Goal: Task Accomplishment & Management: Manage account settings

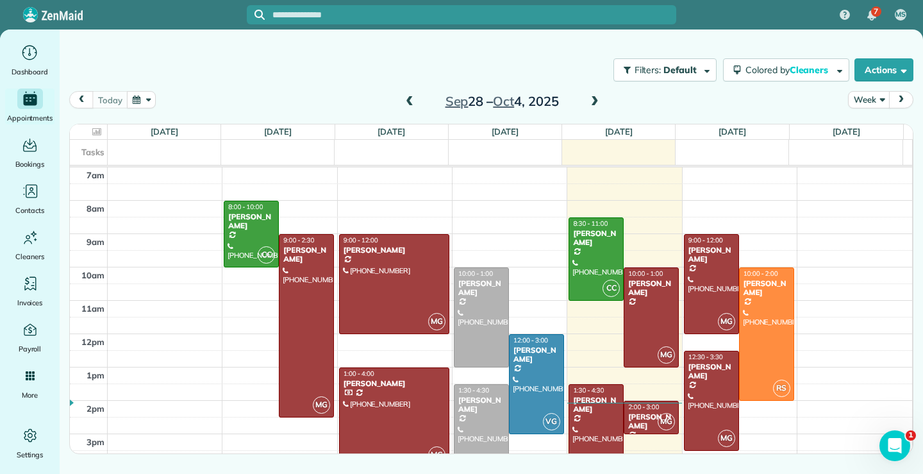
scroll to position [64, 0]
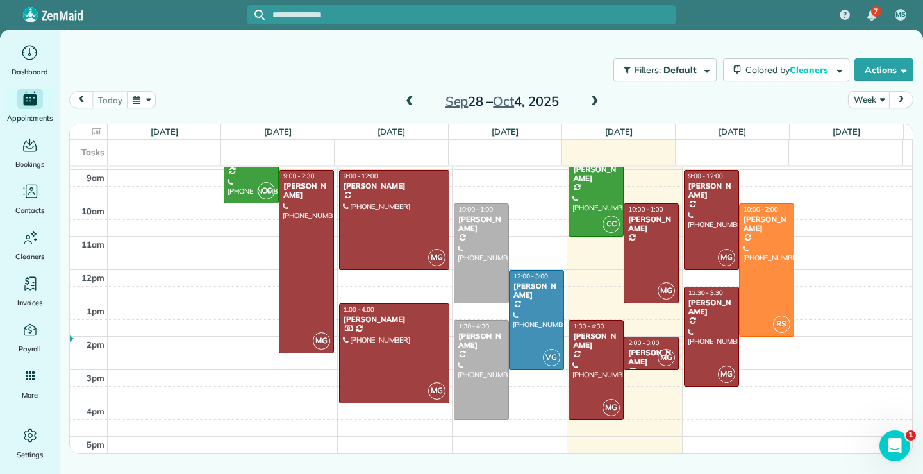
click at [593, 101] on span at bounding box center [595, 102] width 14 height 12
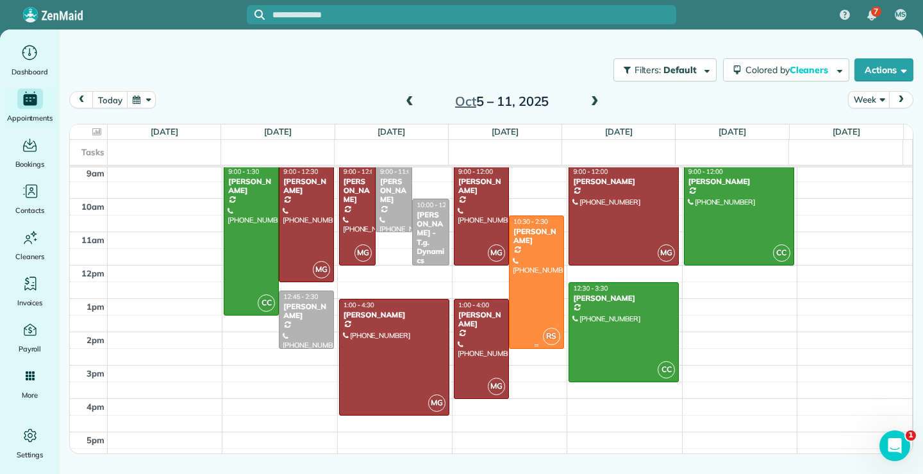
scroll to position [74, 0]
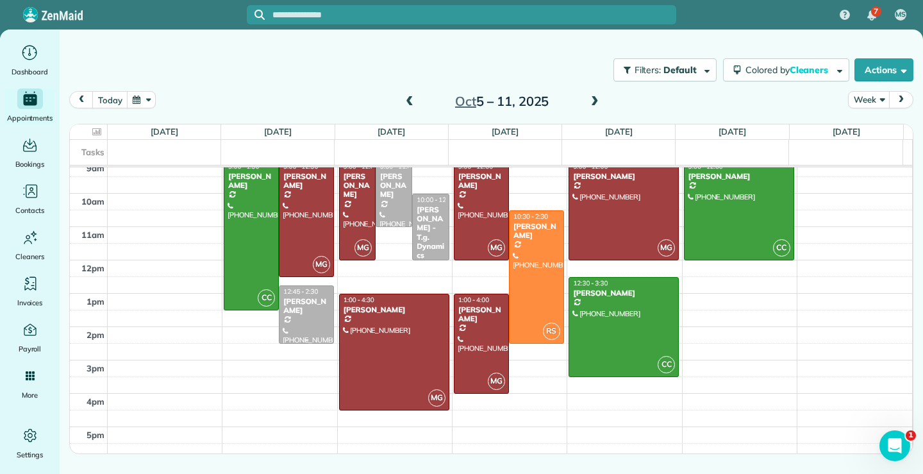
click at [289, 309] on div at bounding box center [307, 314] width 54 height 57
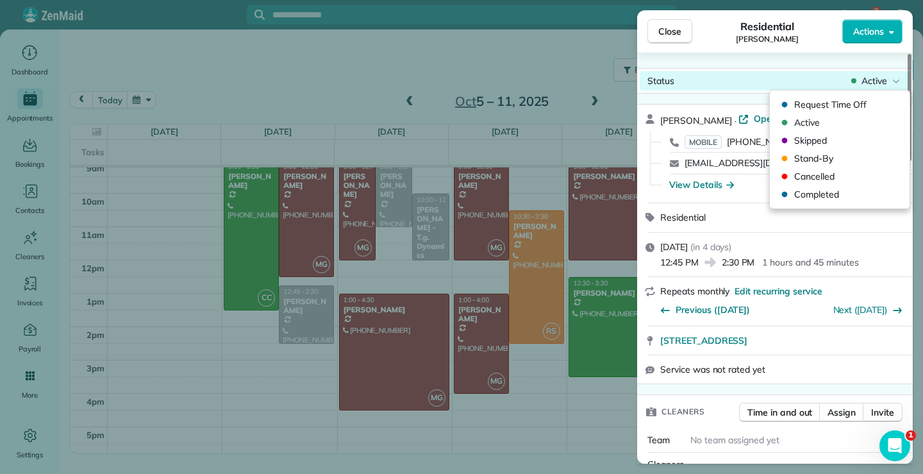
click at [900, 80] on div "Active" at bounding box center [876, 80] width 54 height 13
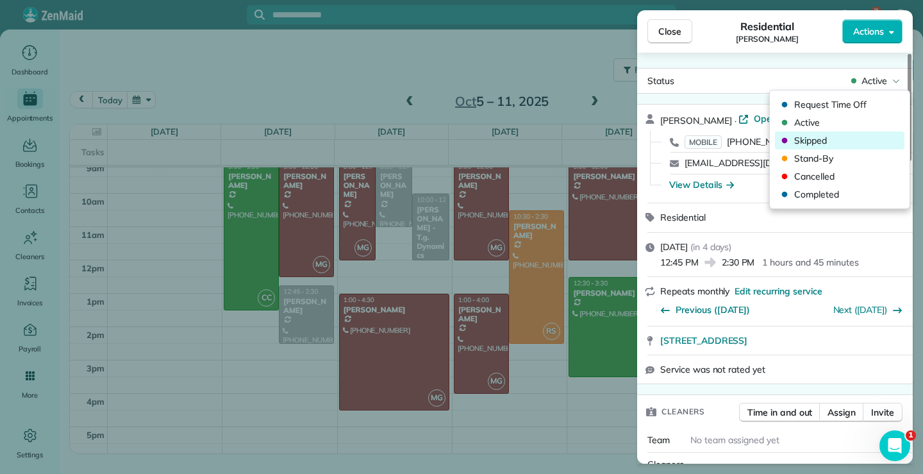
click at [828, 142] on span "Skipped" at bounding box center [848, 140] width 108 height 13
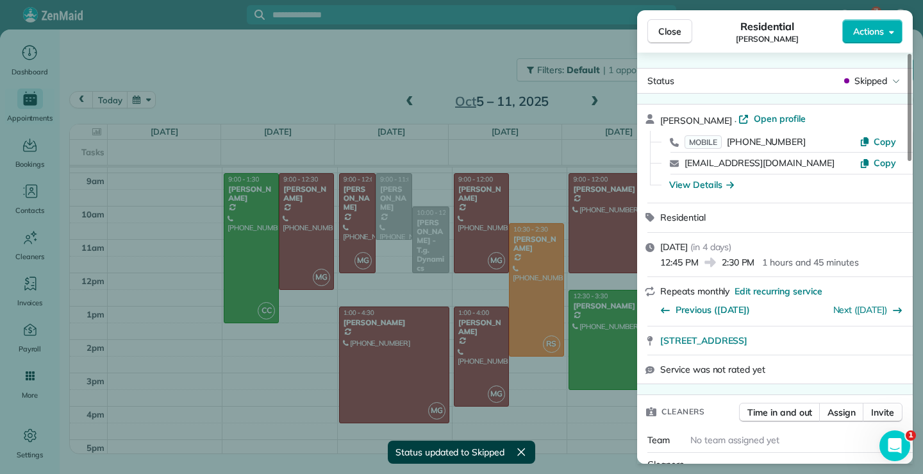
scroll to position [61, 0]
click at [662, 33] on span "Close" at bounding box center [669, 31] width 23 height 13
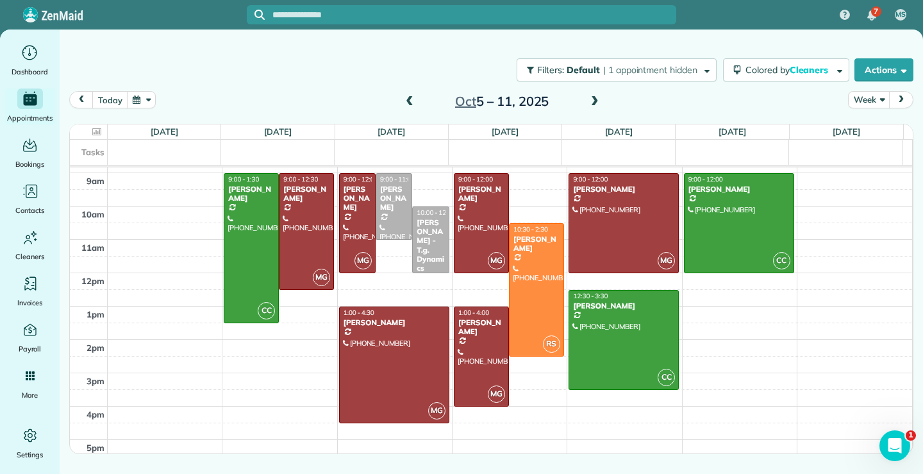
click at [410, 101] on span at bounding box center [410, 102] width 14 height 12
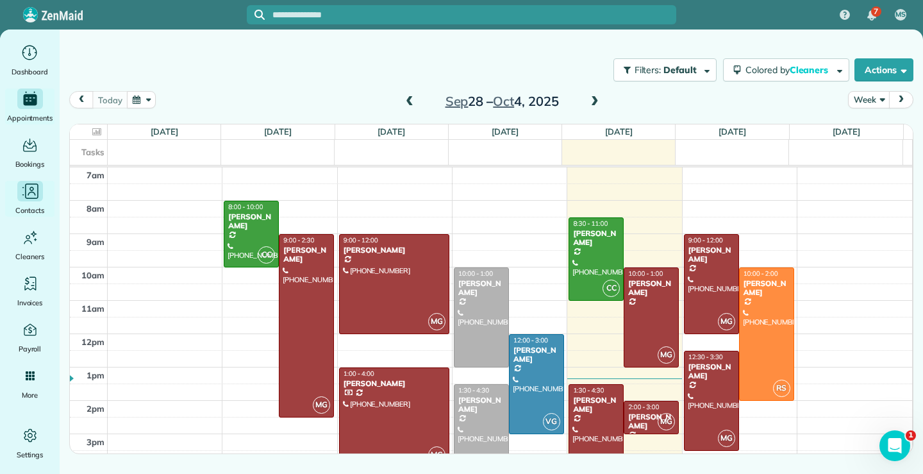
click at [33, 194] on icon "Main" at bounding box center [30, 190] width 19 height 19
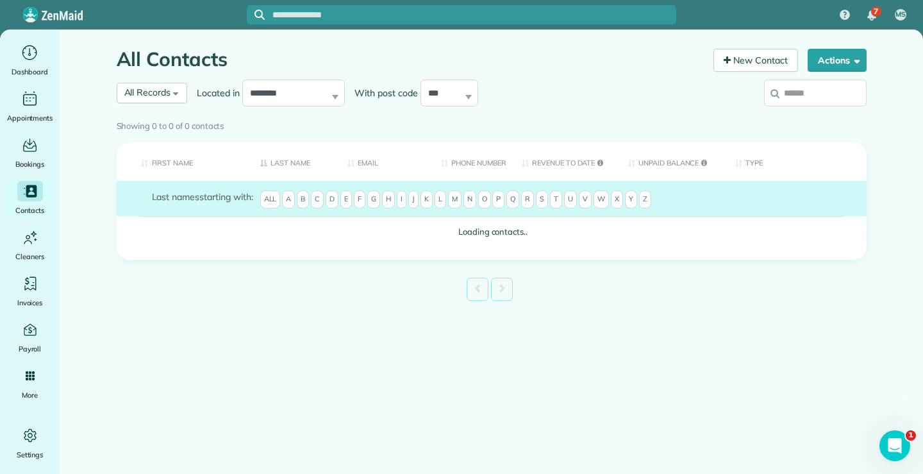
click at [827, 88] on input "search" at bounding box center [815, 92] width 103 height 27
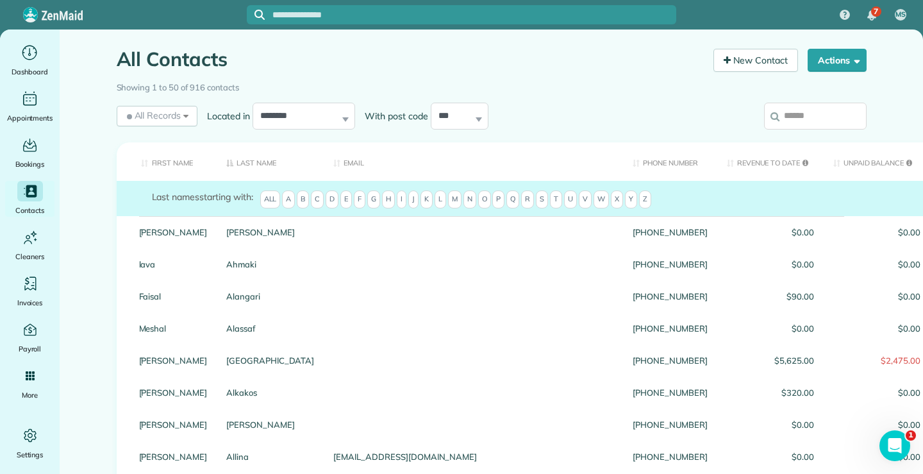
click at [822, 117] on input "search" at bounding box center [815, 116] width 103 height 27
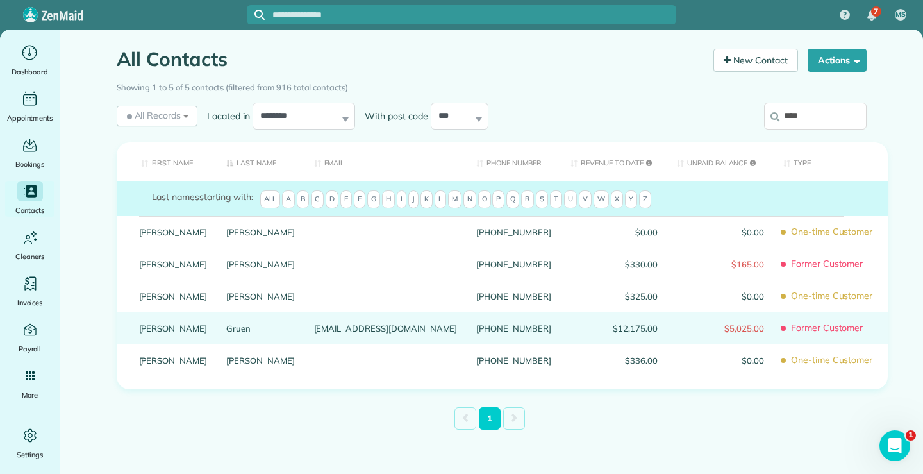
type input "****"
click at [139, 333] on link "Gary" at bounding box center [173, 328] width 69 height 9
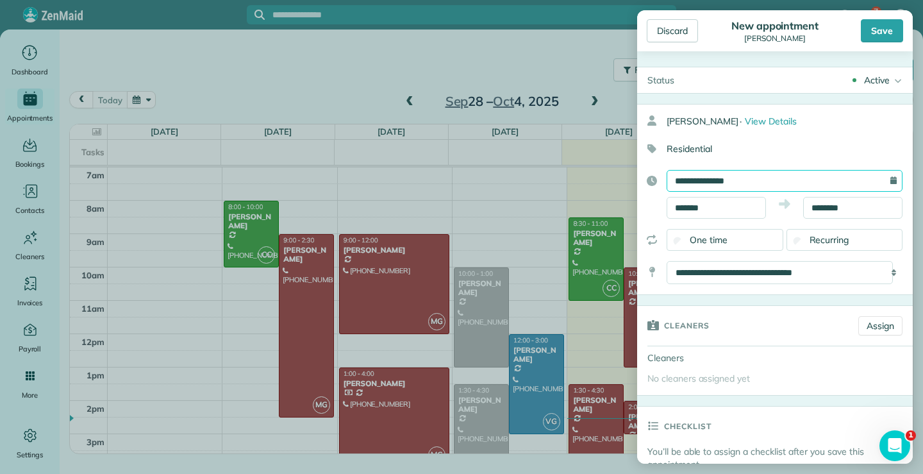
click at [778, 179] on input "**********" at bounding box center [785, 181] width 236 height 22
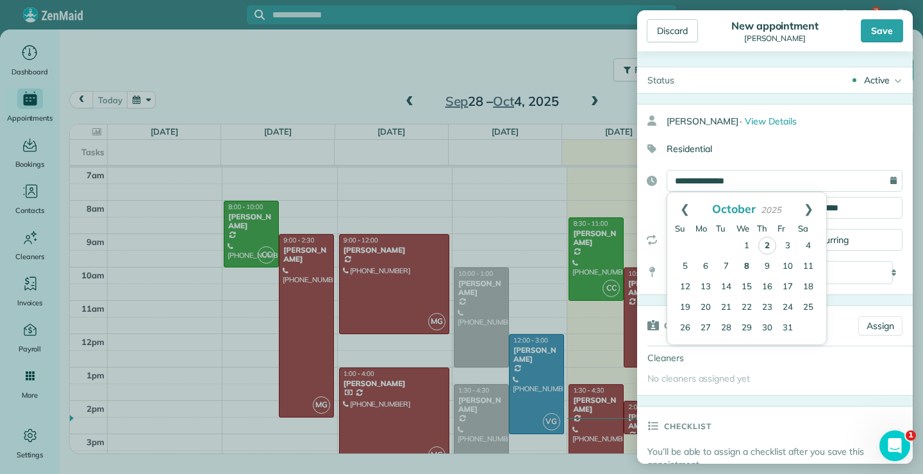
click at [746, 268] on link "8" at bounding box center [747, 266] width 21 height 21
type input "**********"
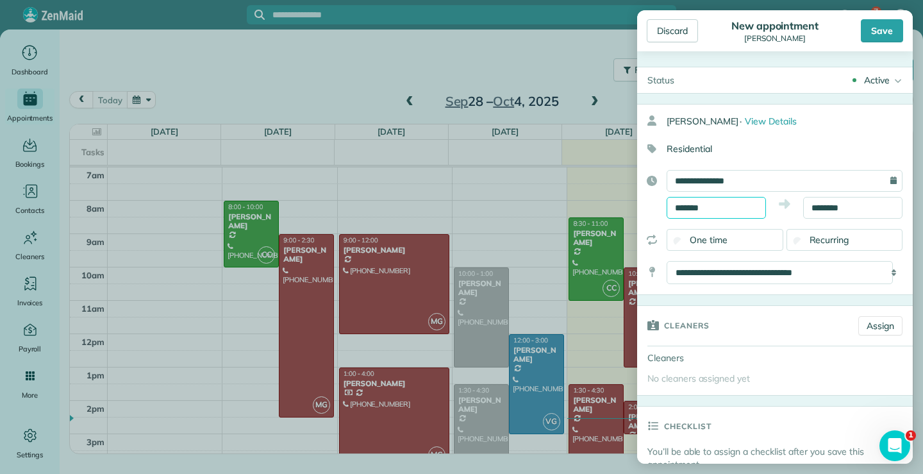
click at [729, 206] on input "*******" at bounding box center [716, 208] width 99 height 22
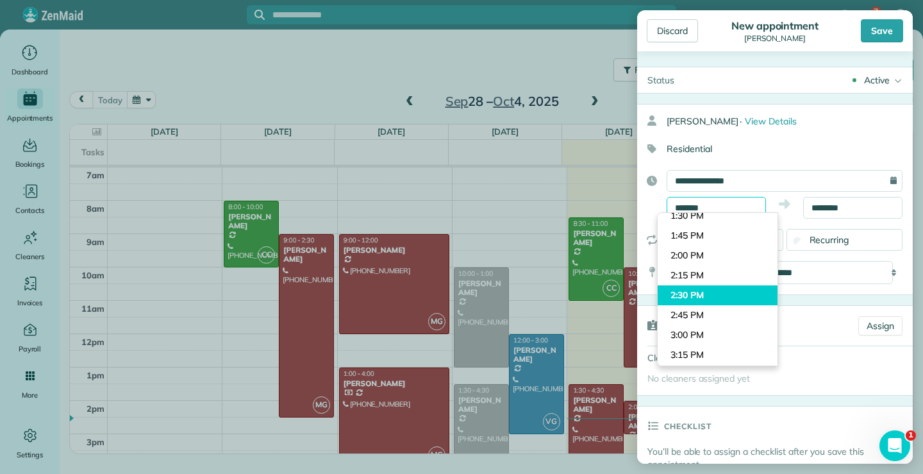
scroll to position [1125, 0]
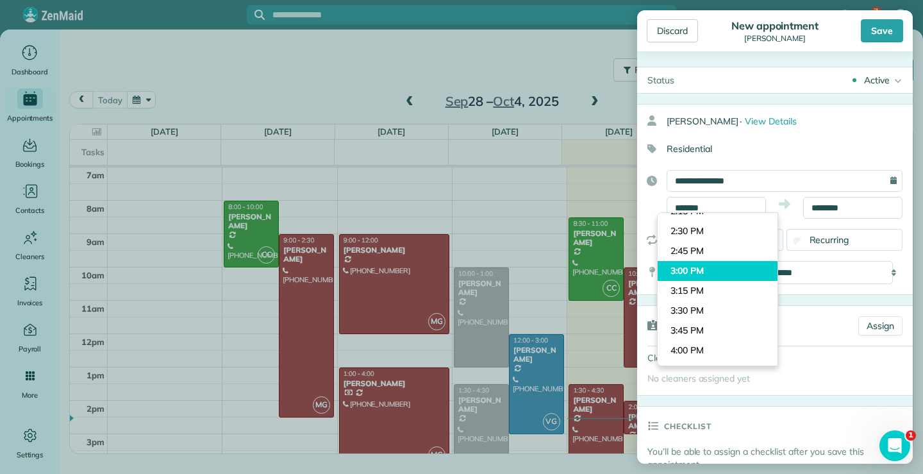
type input "*******"
click at [687, 272] on body "7 MS Dashboard Appointments Bookings Contacts Cleaners Invoices Payroll Reports…" at bounding box center [461, 237] width 923 height 474
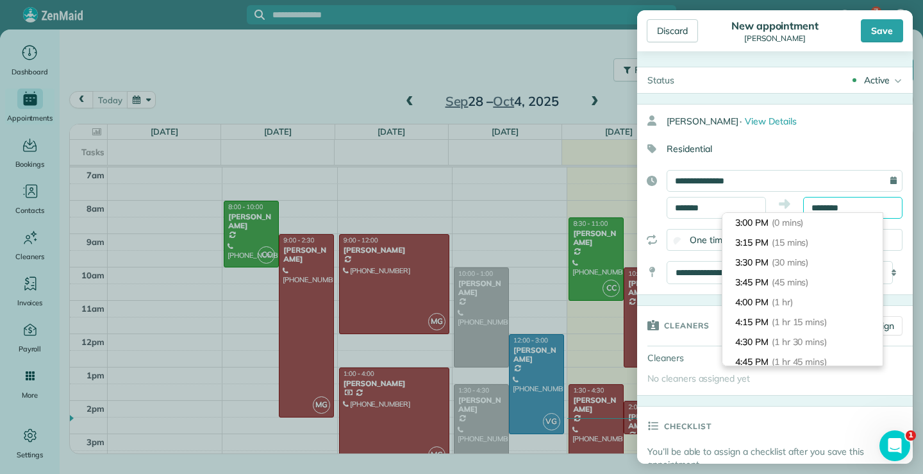
click at [857, 203] on input "********" at bounding box center [852, 208] width 99 height 22
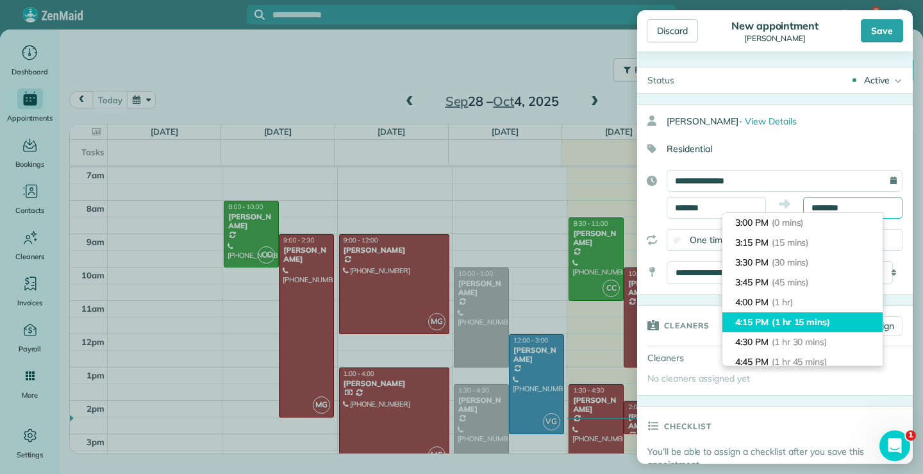
scroll to position [64, 0]
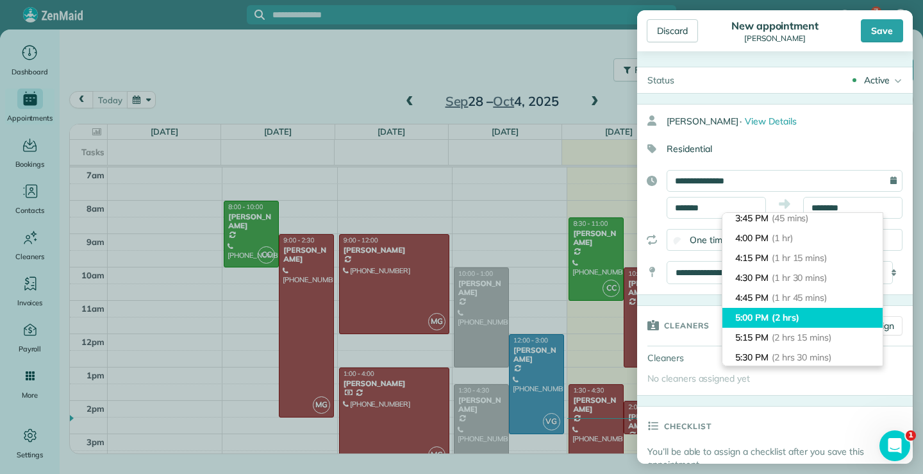
type input "*******"
click at [749, 310] on li "5:00 PM (2 hrs)" at bounding box center [803, 318] width 160 height 20
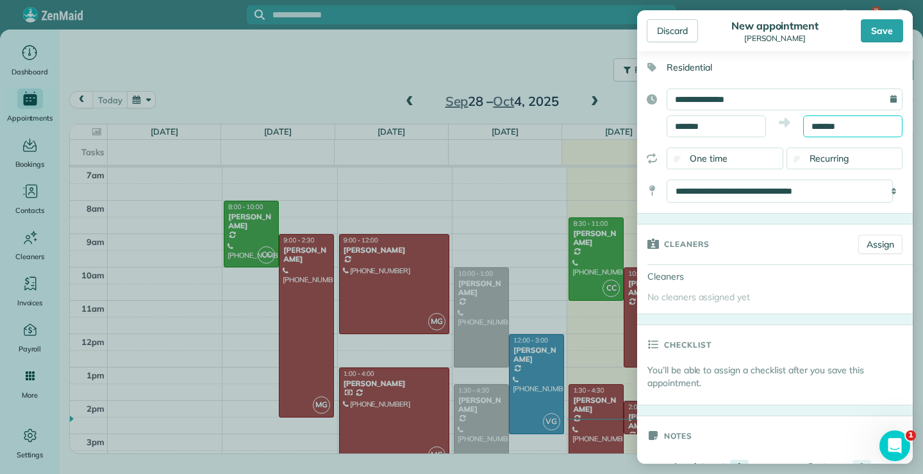
scroll to position [80, 0]
click at [866, 246] on link "Assign" at bounding box center [880, 245] width 44 height 19
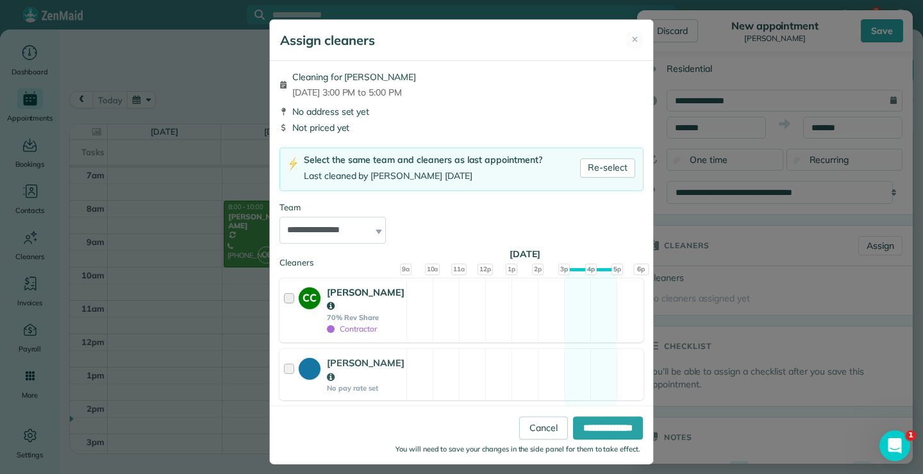
click at [284, 296] on div at bounding box center [291, 310] width 15 height 50
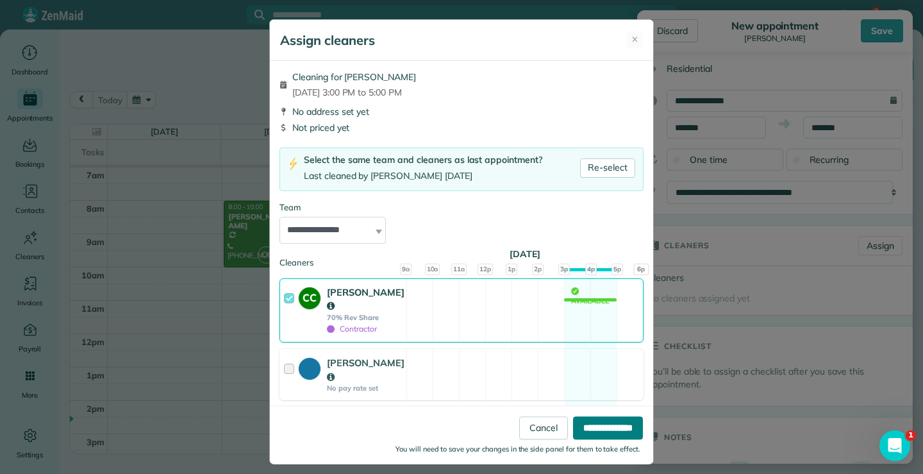
click at [601, 429] on input "**********" at bounding box center [608, 428] width 70 height 23
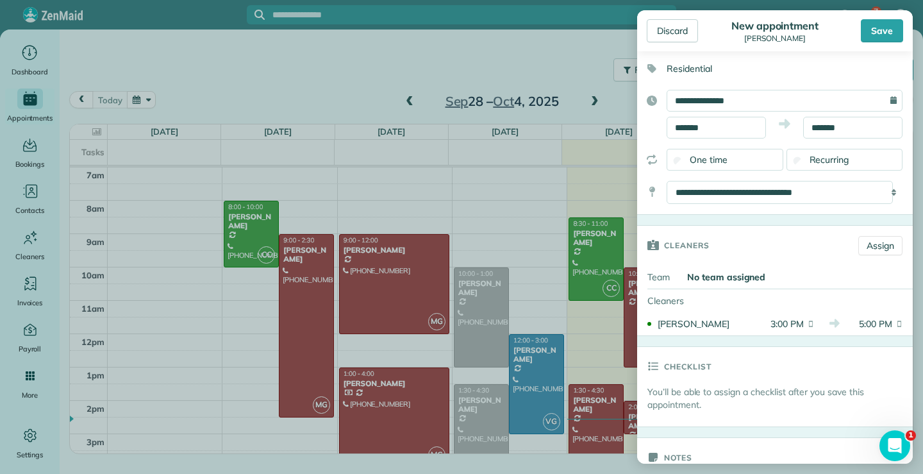
click at [881, 20] on div "Save" at bounding box center [882, 30] width 42 height 23
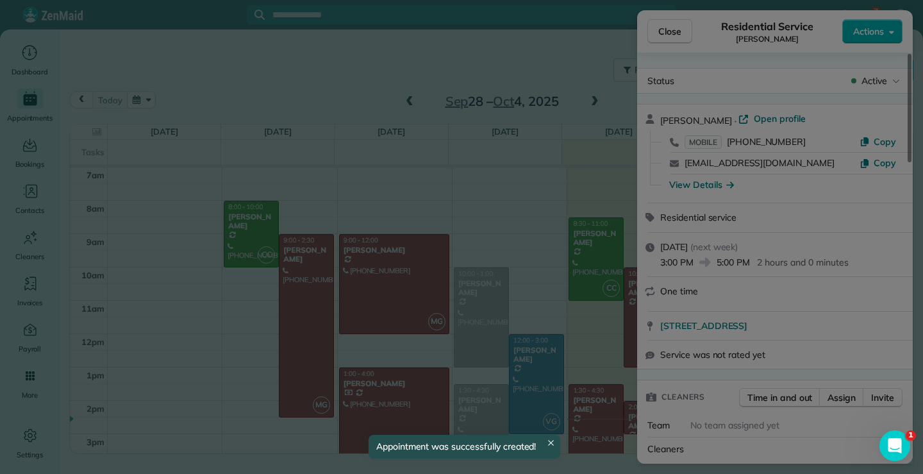
click at [594, 97] on div at bounding box center [461, 237] width 923 height 474
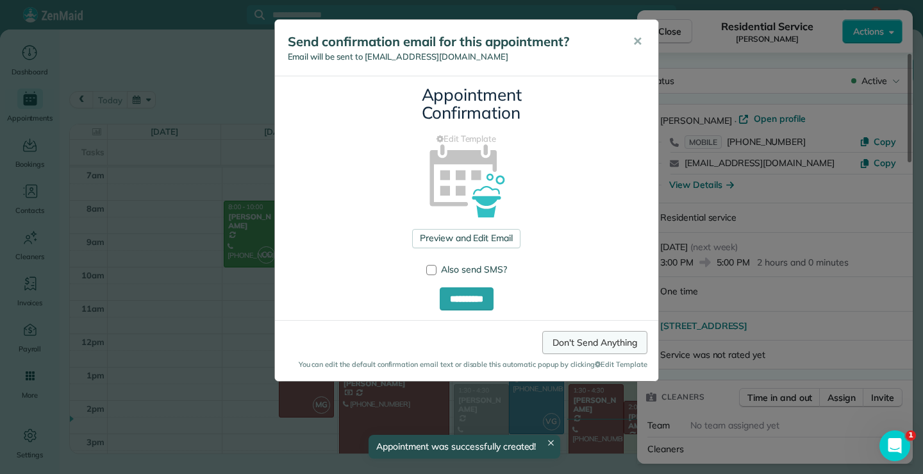
click at [586, 343] on link "Don't Send Anything" at bounding box center [594, 342] width 105 height 23
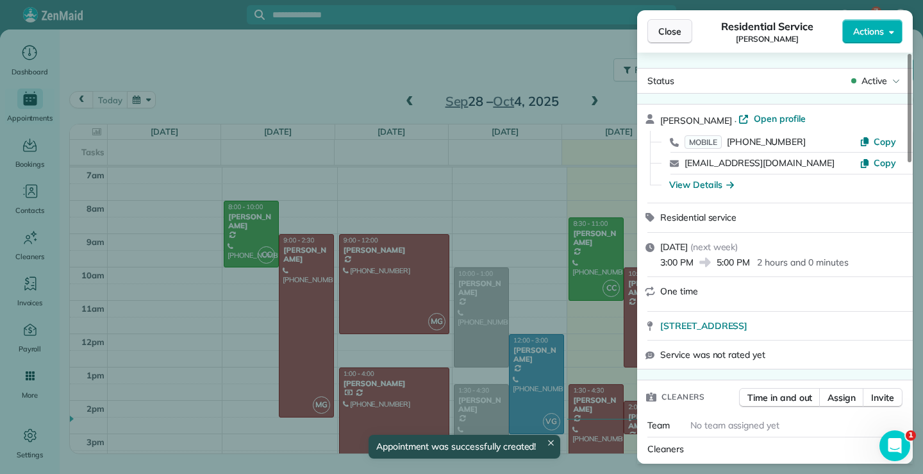
click at [676, 24] on button "Close" at bounding box center [670, 31] width 45 height 24
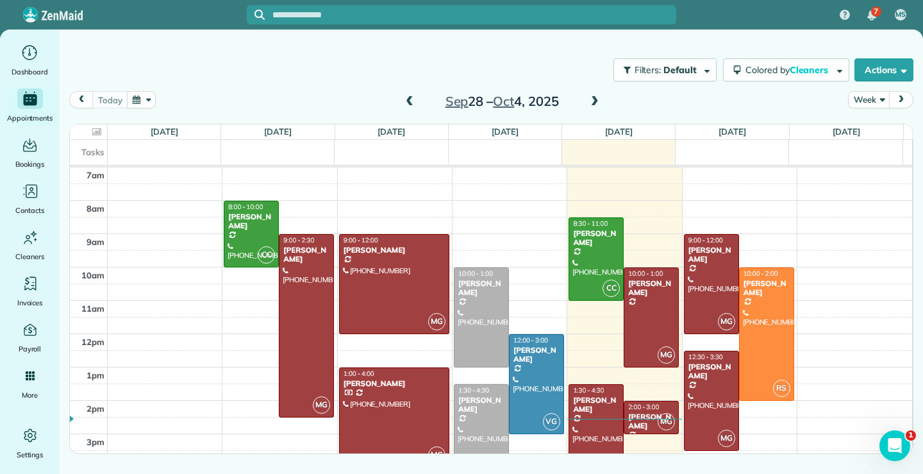
click at [596, 103] on span at bounding box center [595, 102] width 14 height 12
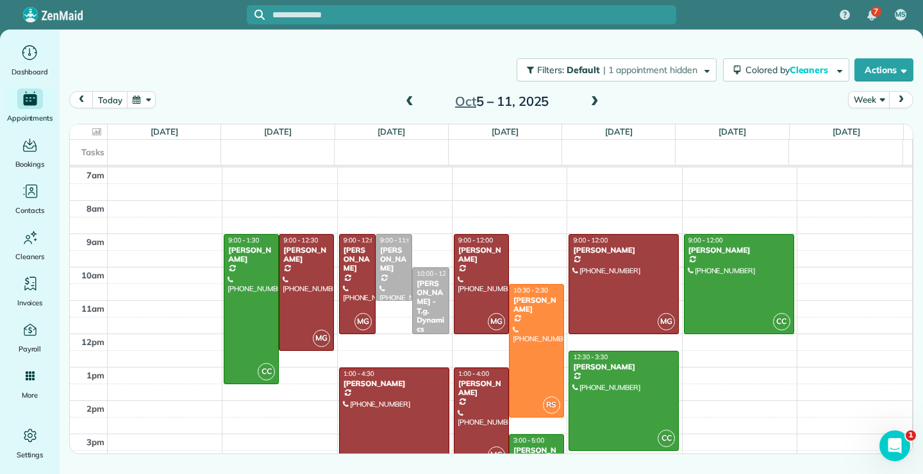
click at [409, 102] on span at bounding box center [410, 102] width 14 height 12
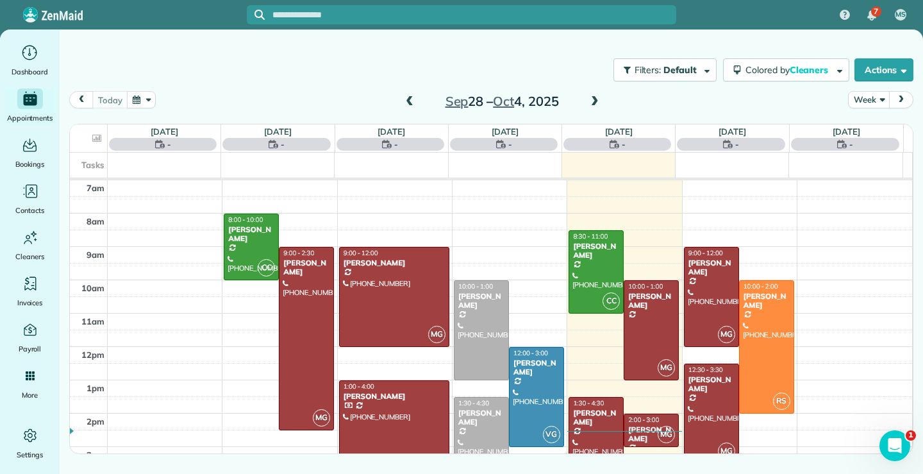
click at [409, 102] on span at bounding box center [410, 102] width 14 height 12
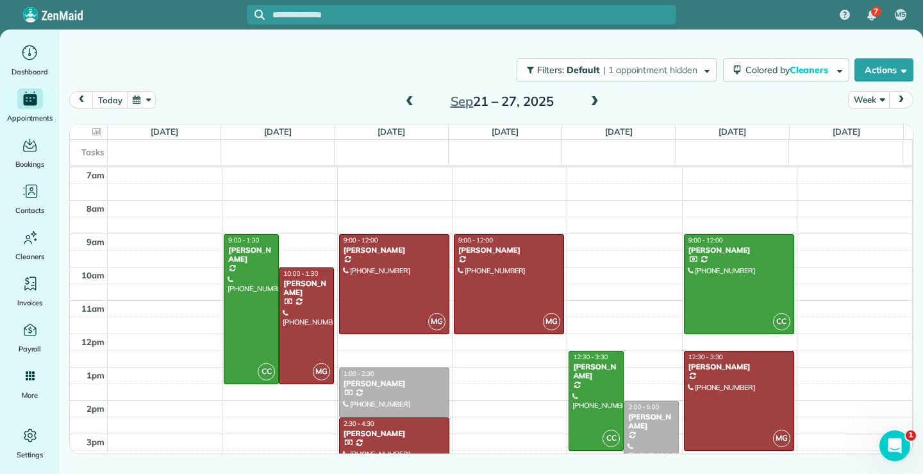
click at [590, 103] on span at bounding box center [595, 102] width 14 height 12
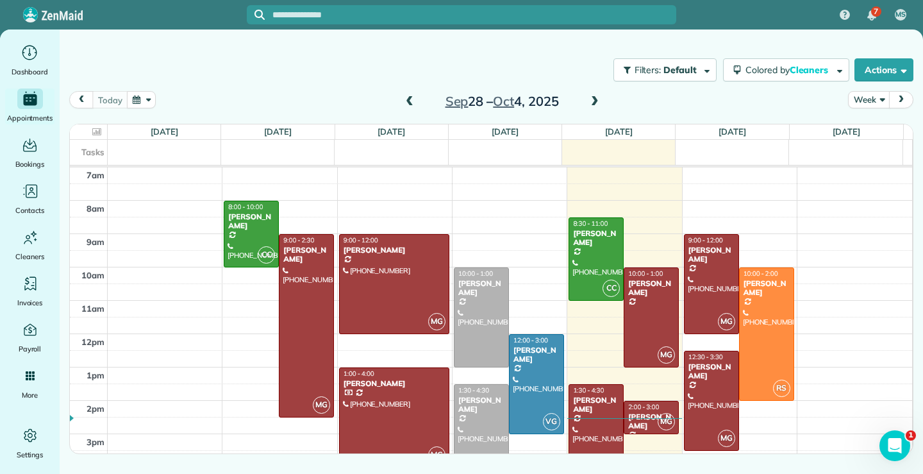
click at [590, 103] on span at bounding box center [595, 102] width 14 height 12
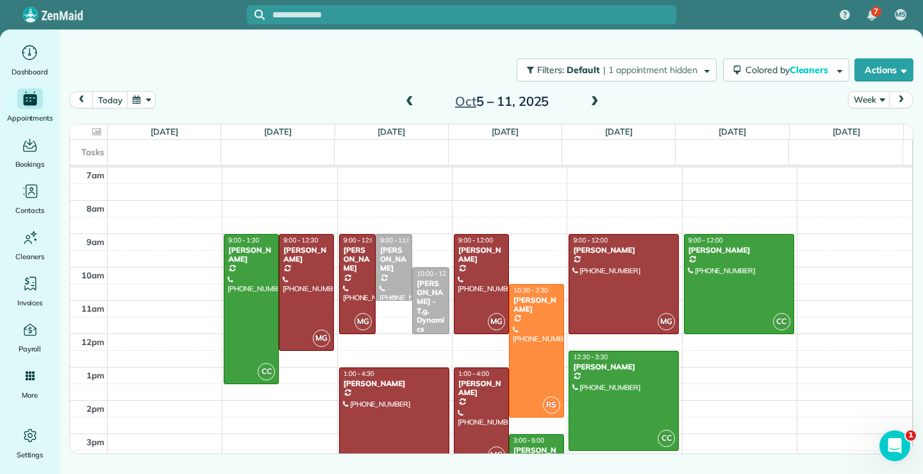
click at [394, 262] on div "[PERSON_NAME]" at bounding box center [394, 260] width 29 height 28
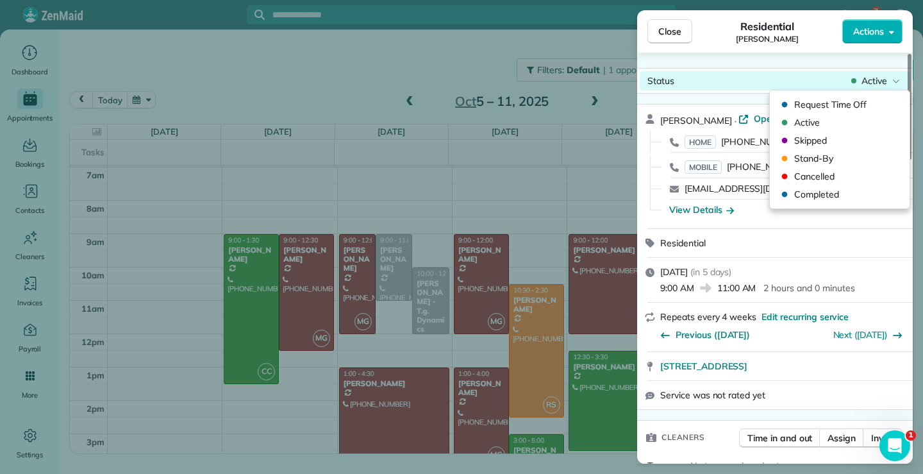
click at [896, 83] on icon at bounding box center [896, 80] width 8 height 13
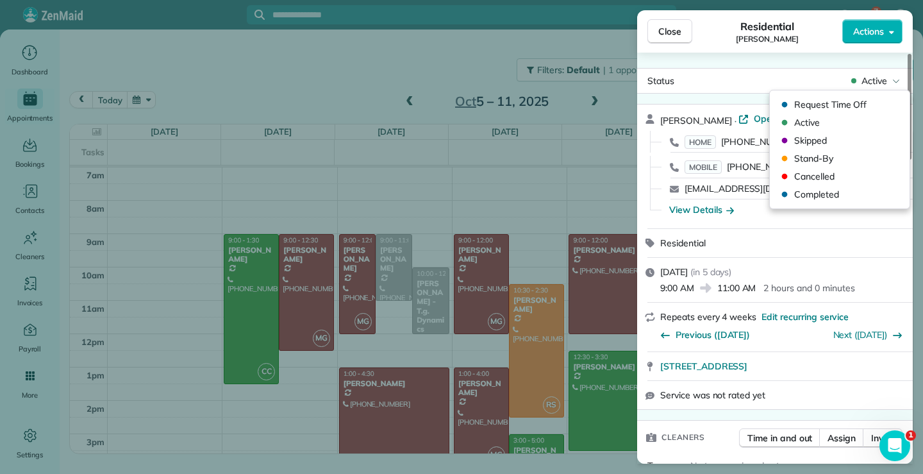
click at [804, 60] on div "Status Active Scott Prouty · Open profile HOME (619) 795-6815 Copy MOBILE (858)…" at bounding box center [775, 258] width 276 height 411
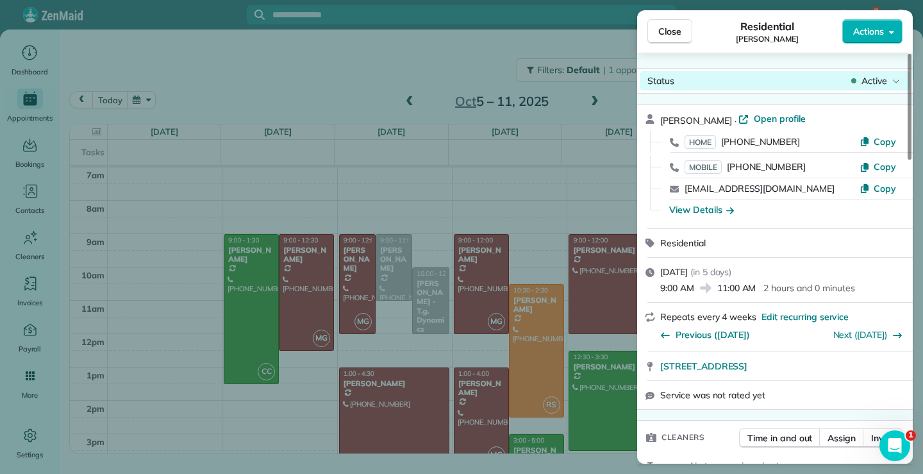
click at [890, 77] on div "Active" at bounding box center [876, 80] width 54 height 13
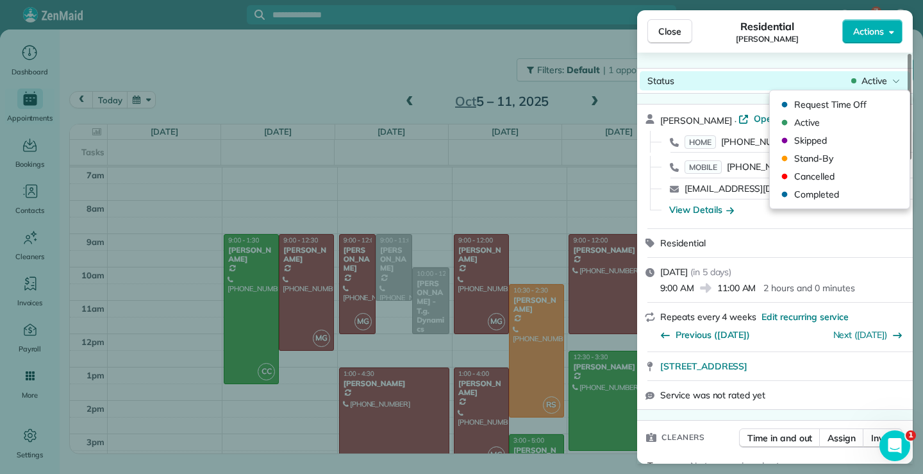
click at [764, 77] on div "Status Active" at bounding box center [775, 80] width 271 height 19
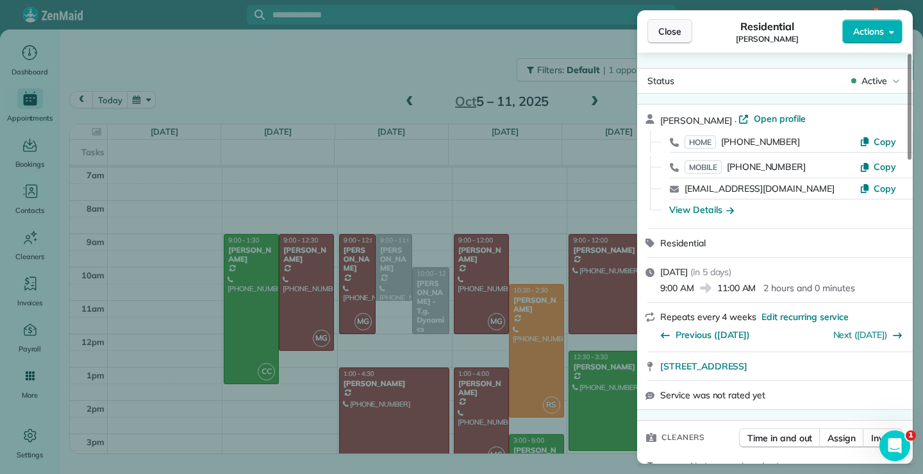
click at [669, 26] on span "Close" at bounding box center [669, 31] width 23 height 13
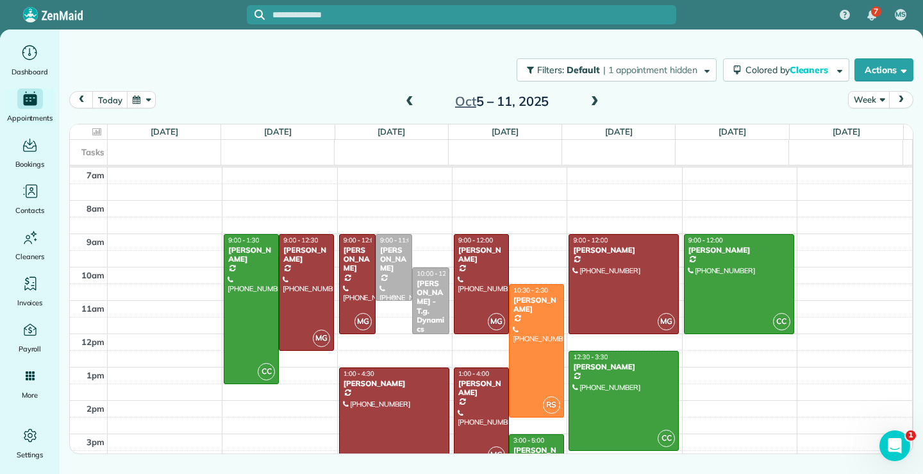
click at [386, 255] on div "[PERSON_NAME]" at bounding box center [394, 260] width 29 height 28
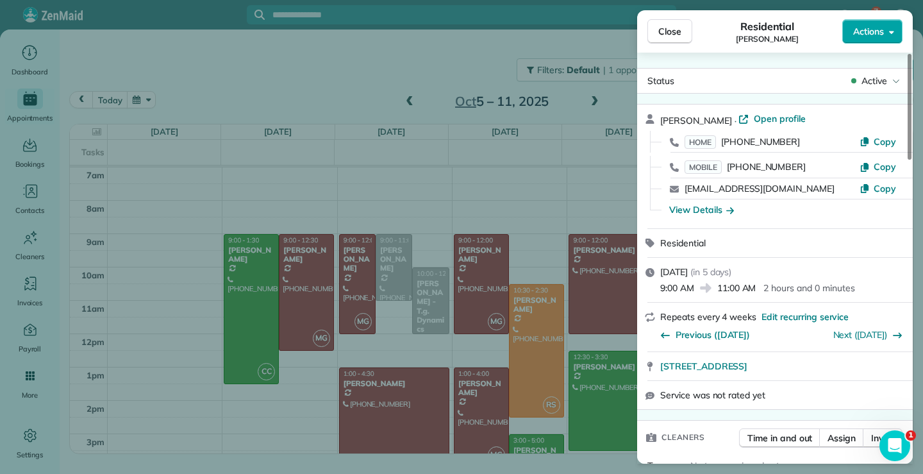
click at [890, 26] on button "Actions" at bounding box center [872, 31] width 60 height 24
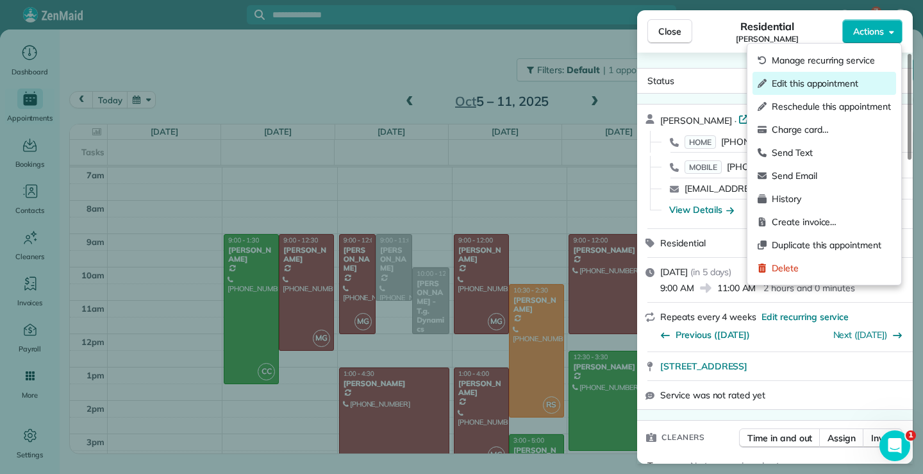
click at [823, 83] on span "Edit this appointment" at bounding box center [831, 83] width 119 height 13
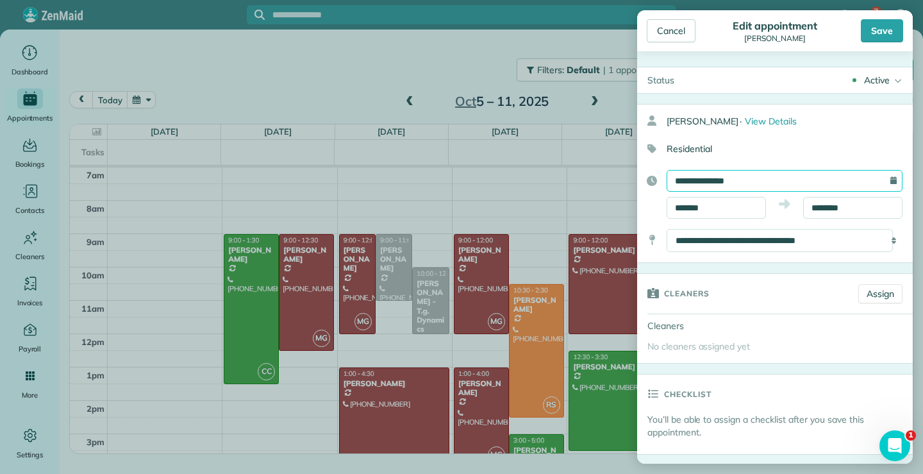
click at [757, 180] on input "**********" at bounding box center [785, 181] width 236 height 22
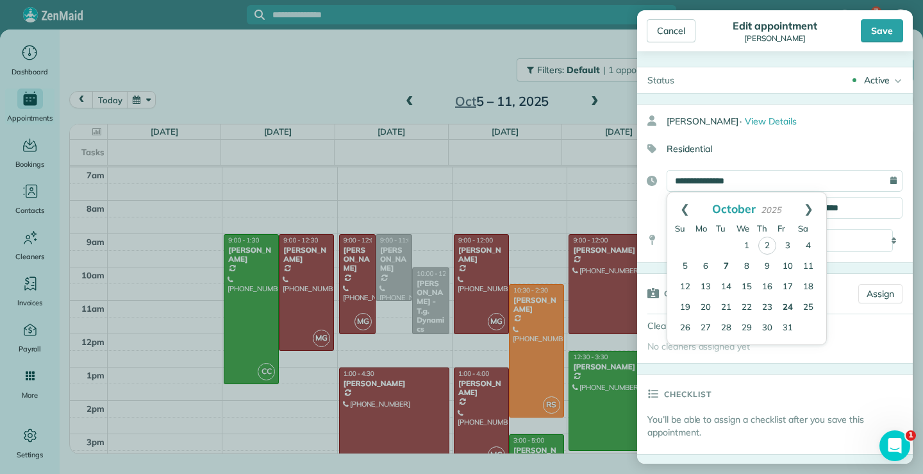
click at [789, 307] on link "24" at bounding box center [788, 307] width 21 height 21
type input "**********"
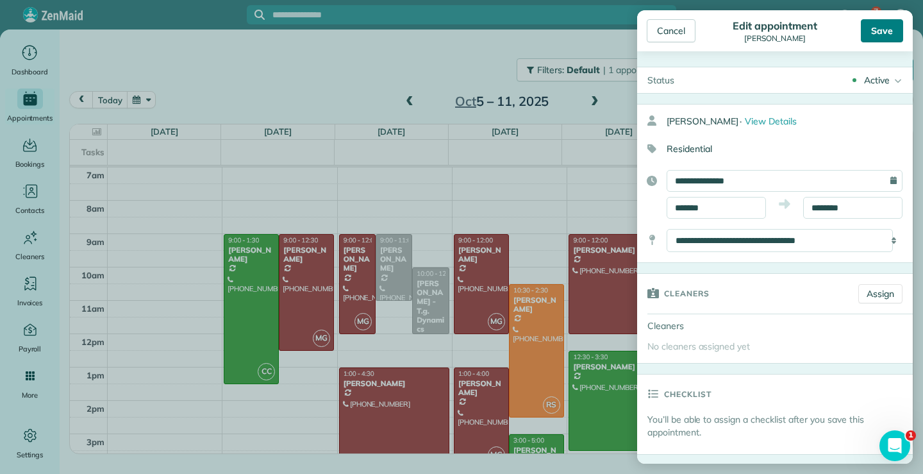
click at [885, 30] on div "Save" at bounding box center [882, 30] width 42 height 23
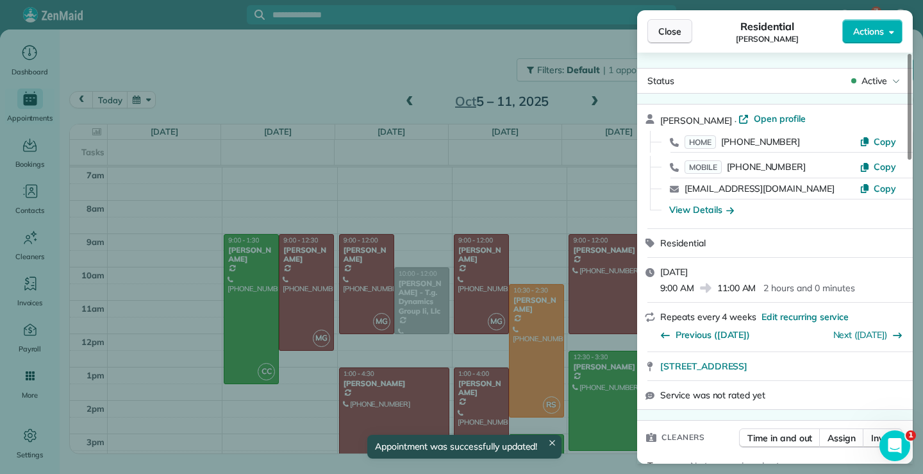
click at [670, 20] on button "Close" at bounding box center [670, 31] width 45 height 24
